Goal: Navigation & Orientation: Find specific page/section

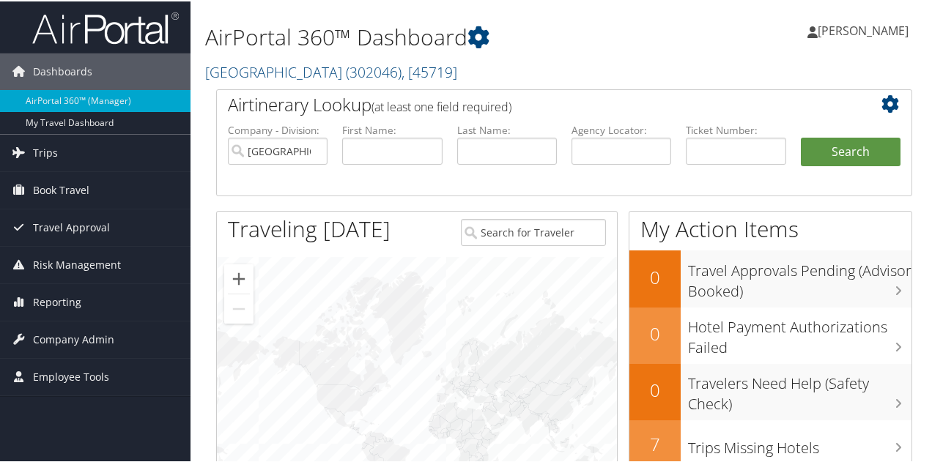
click at [852, 36] on span "[PERSON_NAME]" at bounding box center [863, 29] width 91 height 16
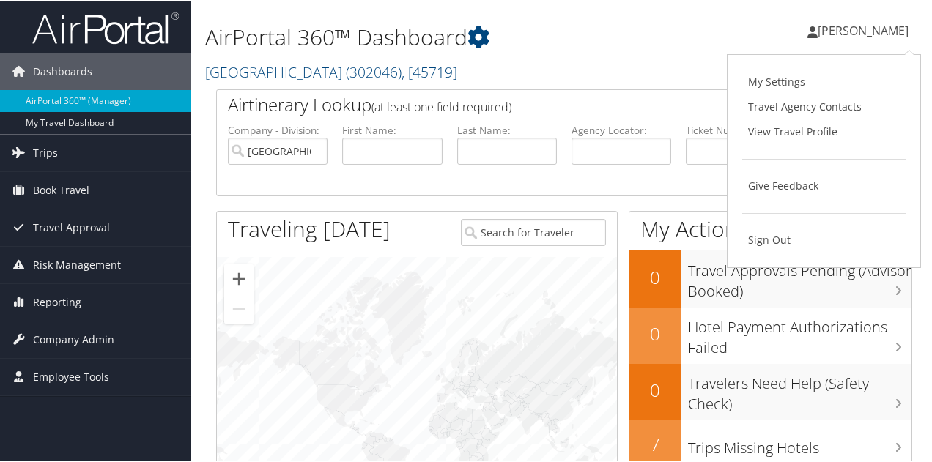
click at [756, 37] on div "Kaylee Patredis Kaylee Patredis My Settings Travel Agency Contacts View Travel …" at bounding box center [781, 35] width 313 height 56
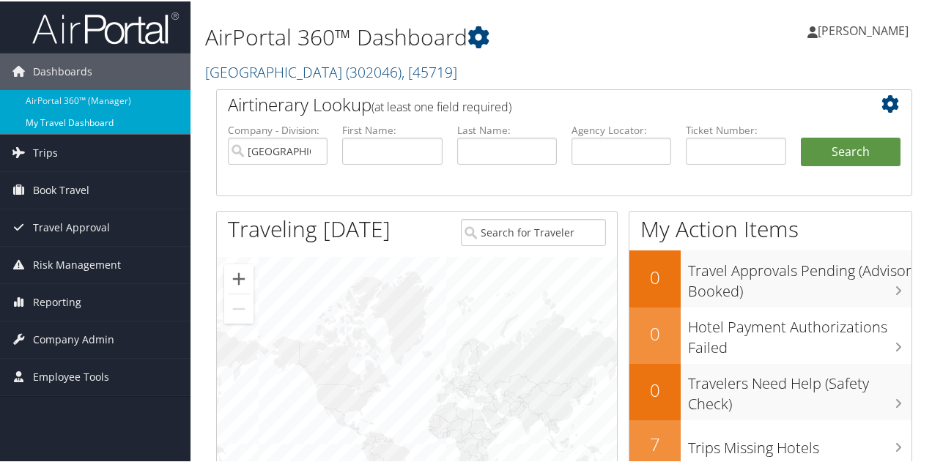
click at [97, 121] on link "My Travel Dashboard" at bounding box center [95, 122] width 190 height 22
